Goal: Go to known website: Access a specific website the user already knows

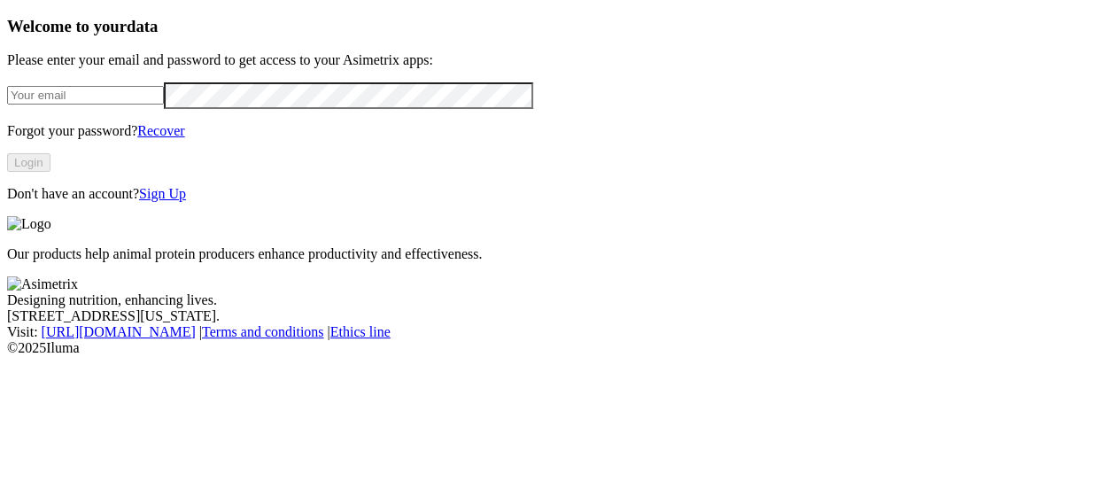
click at [98, 105] on input "email" at bounding box center [85, 95] width 157 height 19
type input "[PERSON_NAME][EMAIL_ADDRESS][PERSON_NAME][DOMAIN_NAME]"
click input "submit" at bounding box center [0, 0] width 0 height 0
